Goal: Information Seeking & Learning: Learn about a topic

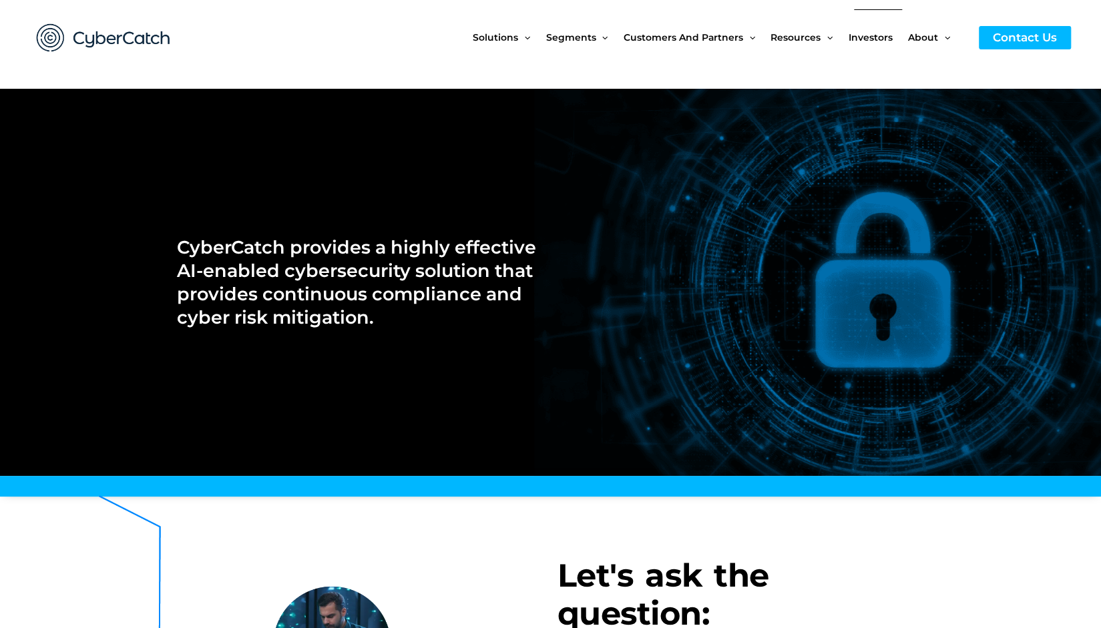
click at [872, 37] on span "Investors" at bounding box center [871, 37] width 44 height 56
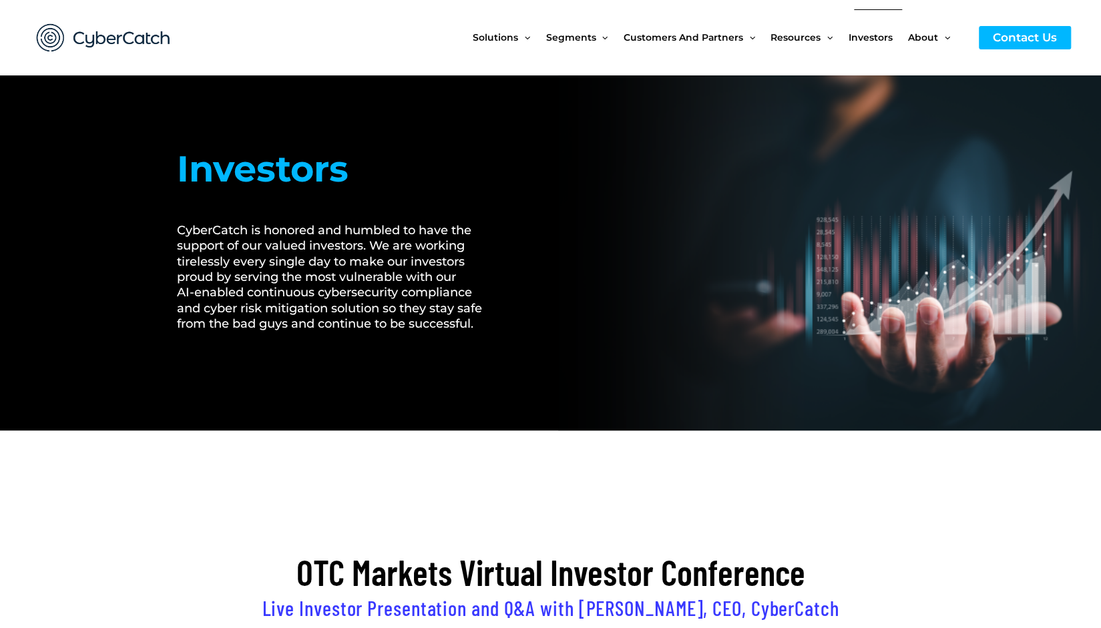
click at [876, 41] on span "Investors" at bounding box center [871, 37] width 44 height 56
click at [872, 34] on span "Investors" at bounding box center [871, 37] width 44 height 56
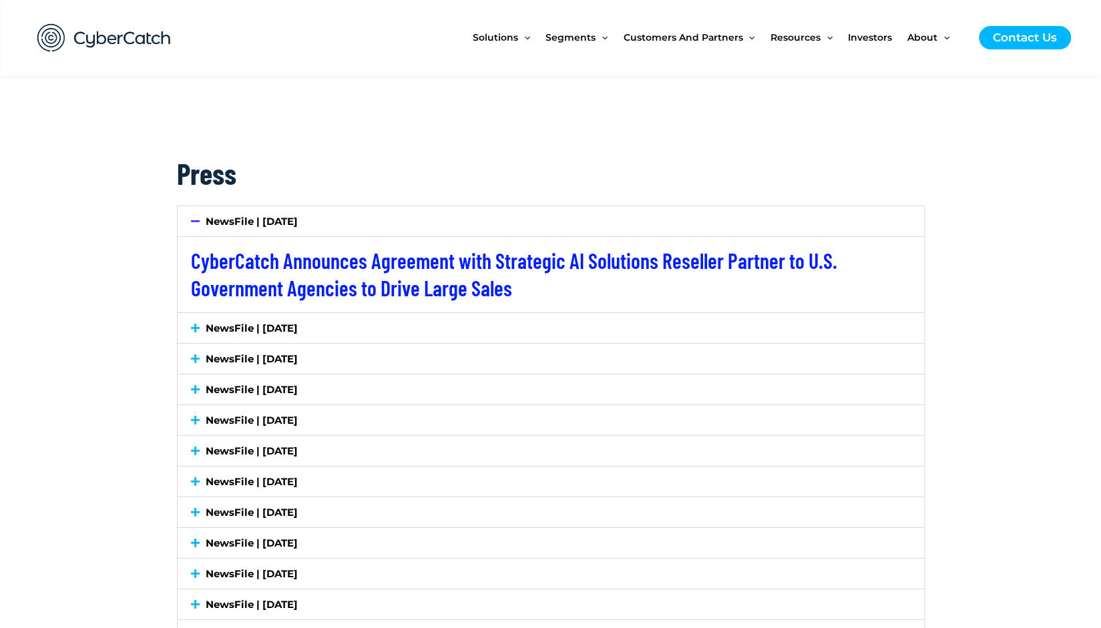
scroll to position [2656, 0]
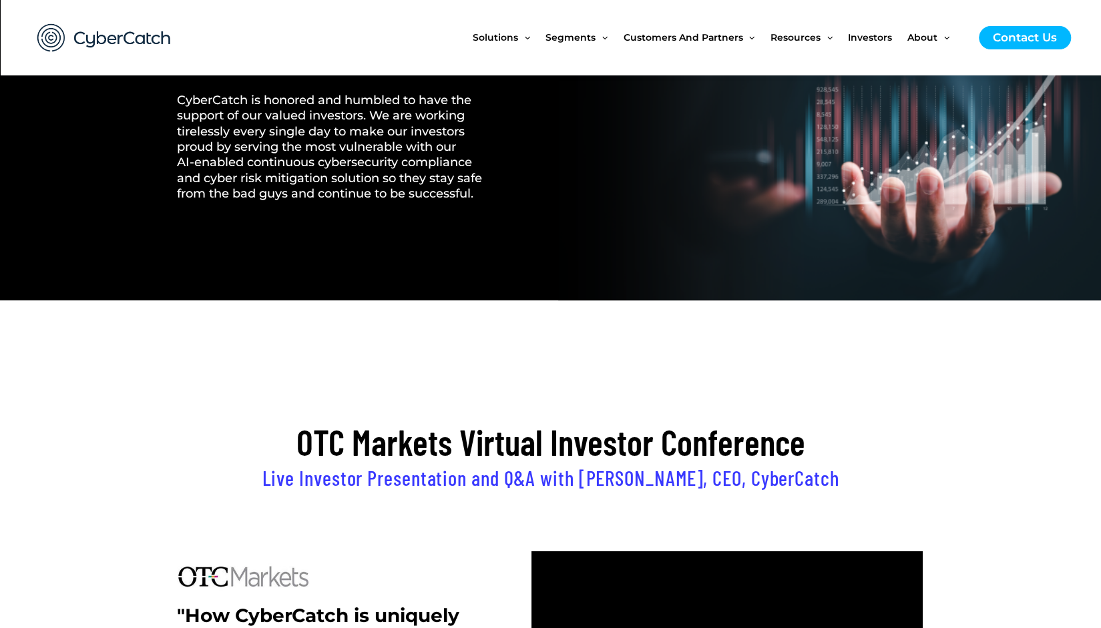
scroll to position [147, 0]
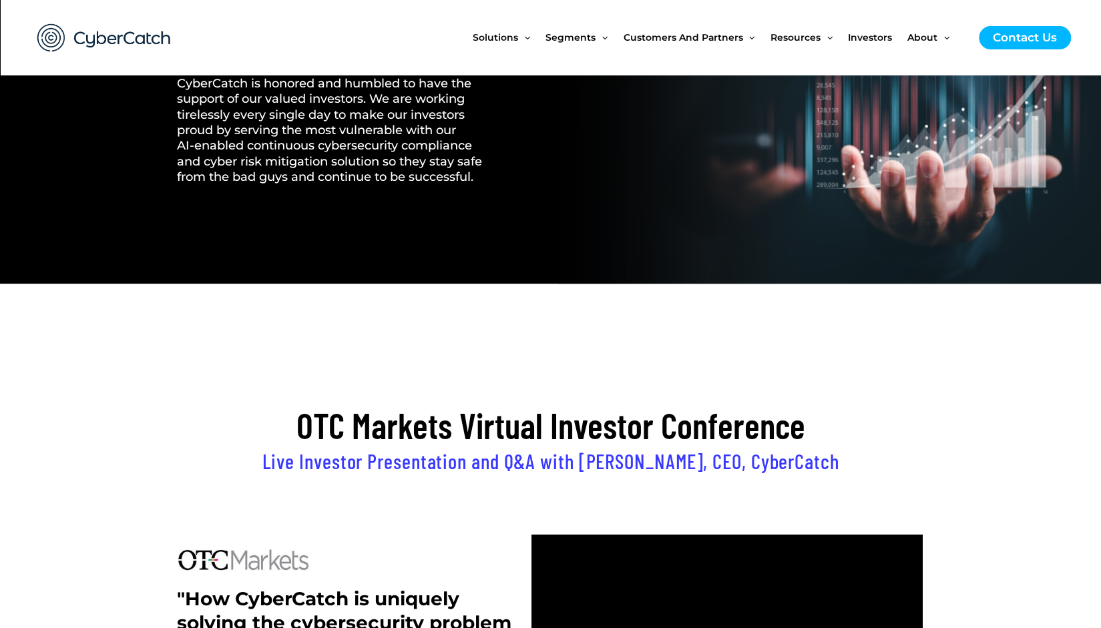
click at [434, 464] on h2 "Live Investor Presentation and Q&A with [PERSON_NAME], CEO, CyberCatch" at bounding box center [551, 461] width 748 height 27
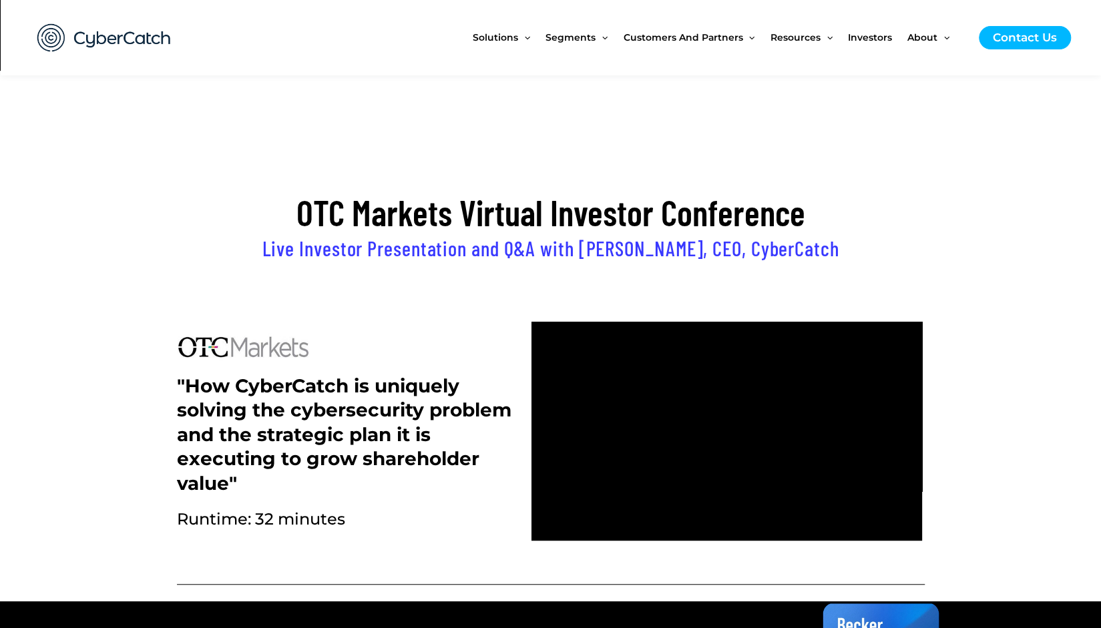
scroll to position [361, 0]
